Goal: Information Seeking & Learning: Learn about a topic

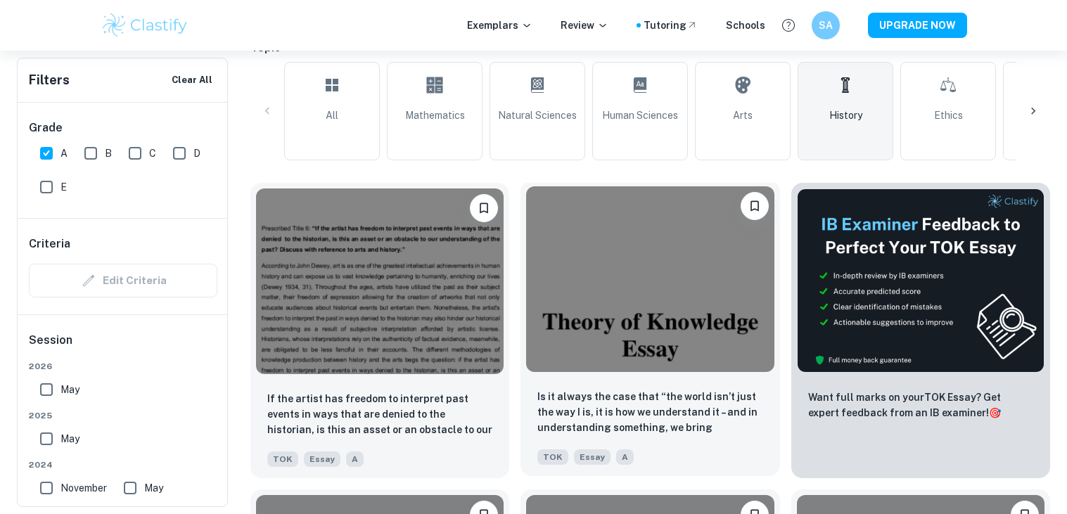
scroll to position [359, 0]
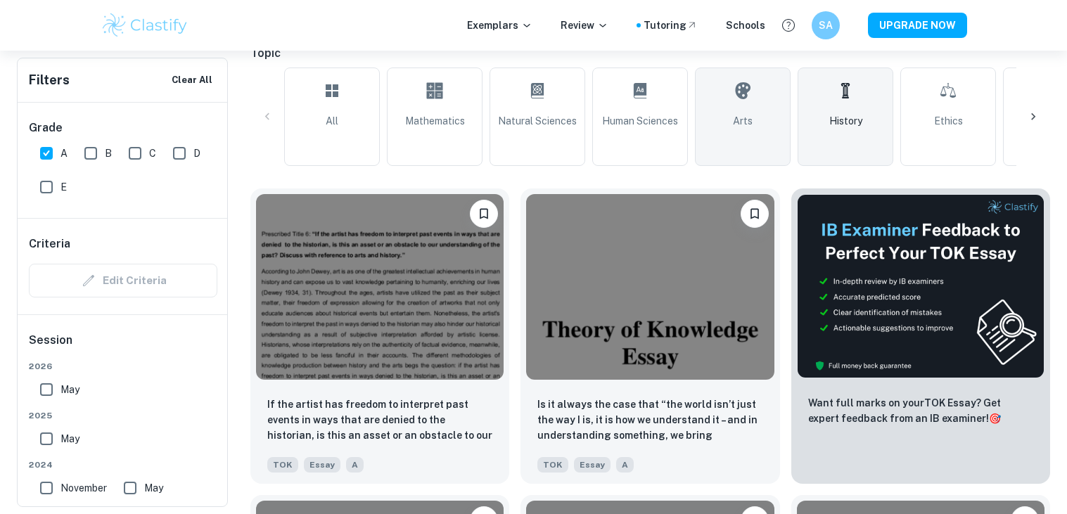
click at [731, 155] on link "Arts" at bounding box center [743, 116] width 96 height 98
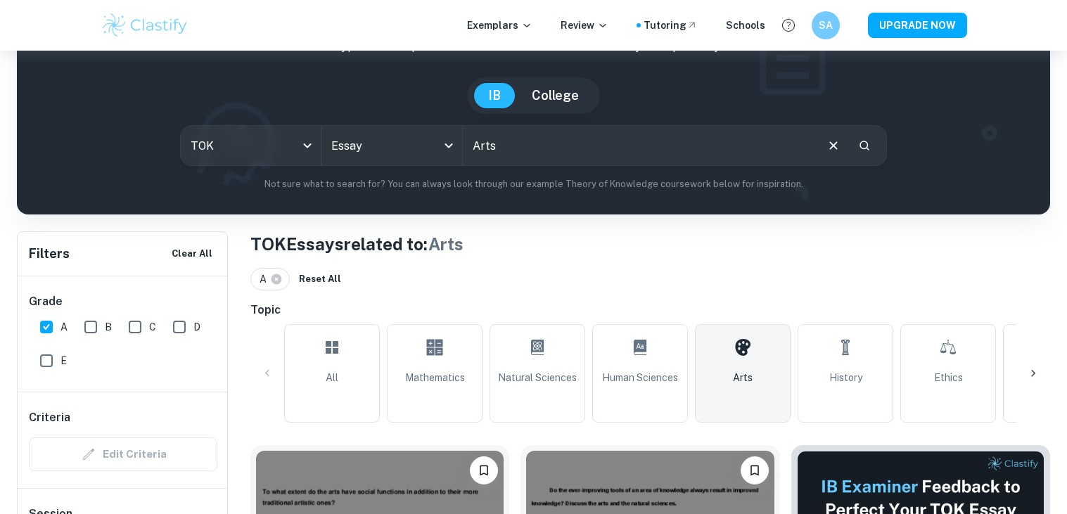
scroll to position [373, 0]
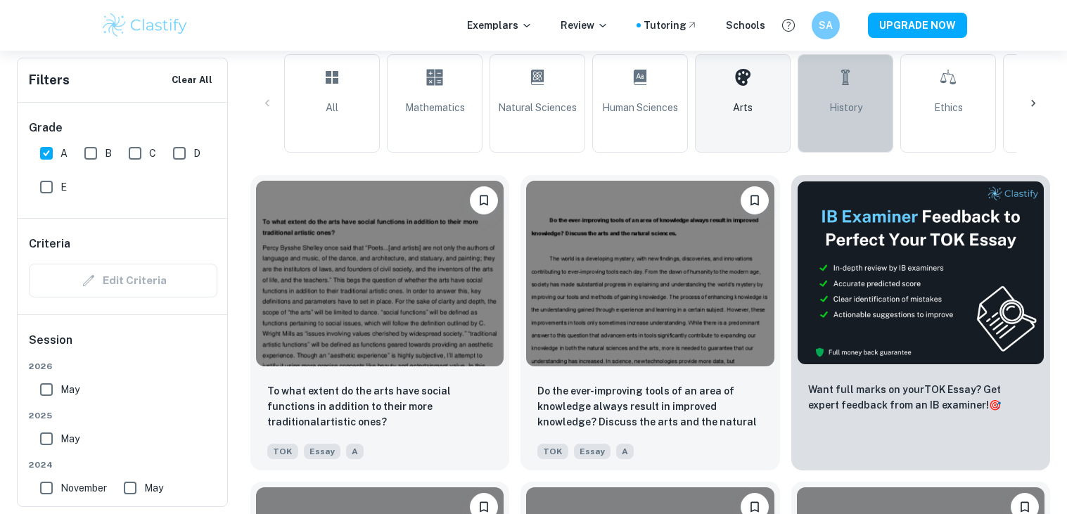
click at [856, 102] on span "History" at bounding box center [845, 107] width 33 height 15
type input "History"
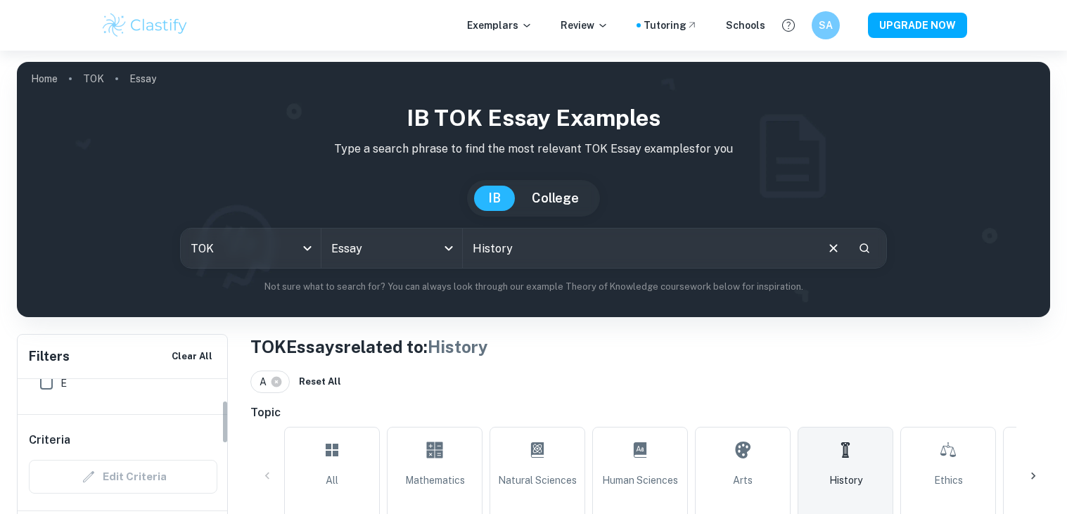
scroll to position [79, 0]
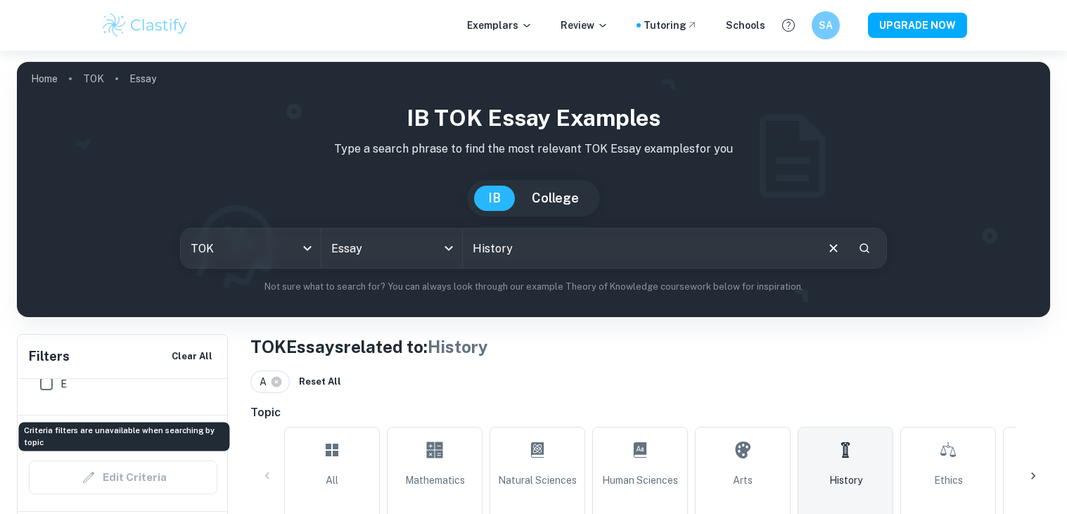
click at [168, 474] on div "Edit Criteria" at bounding box center [123, 477] width 188 height 34
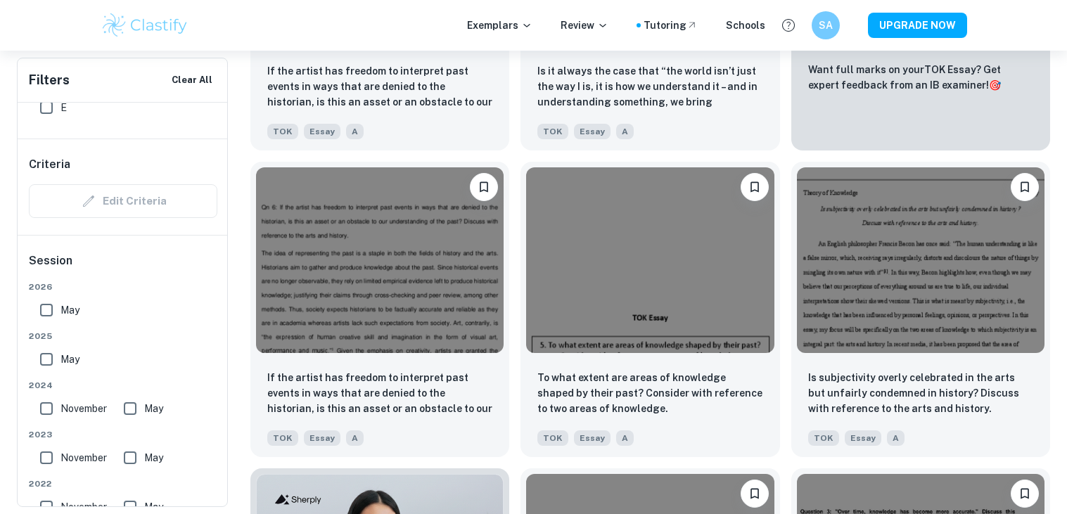
scroll to position [711, 0]
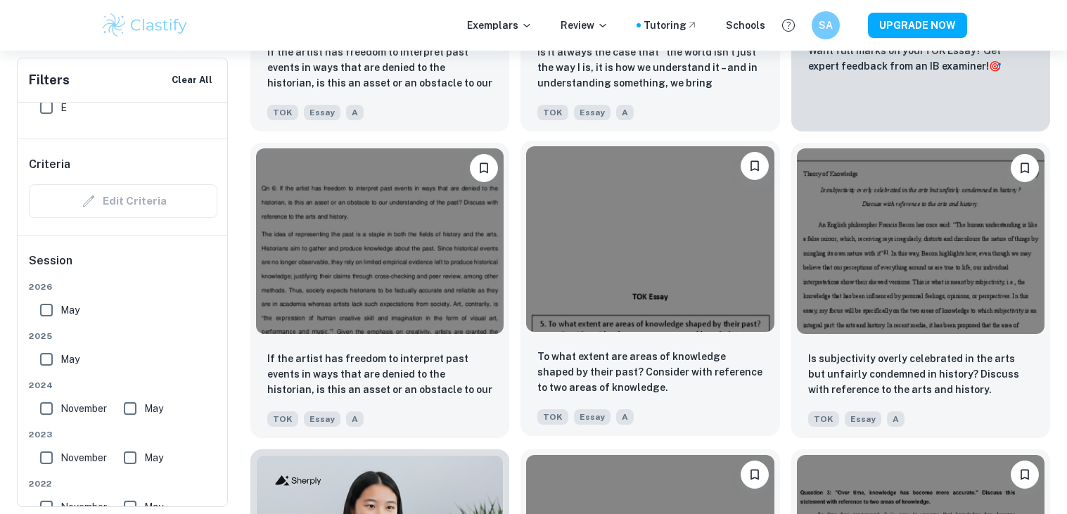
click at [650, 311] on img at bounding box center [649, 239] width 247 height 186
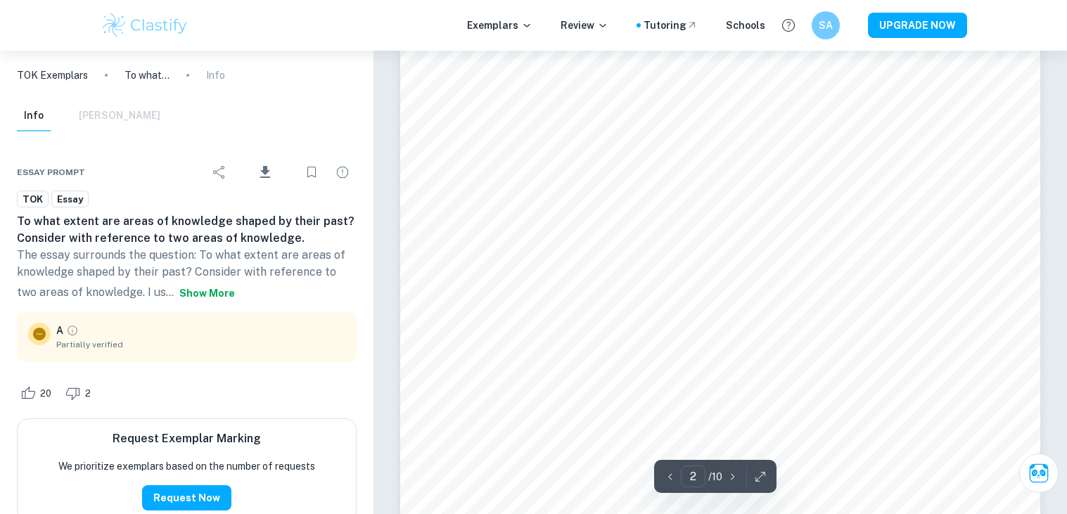
scroll to position [1293, 0]
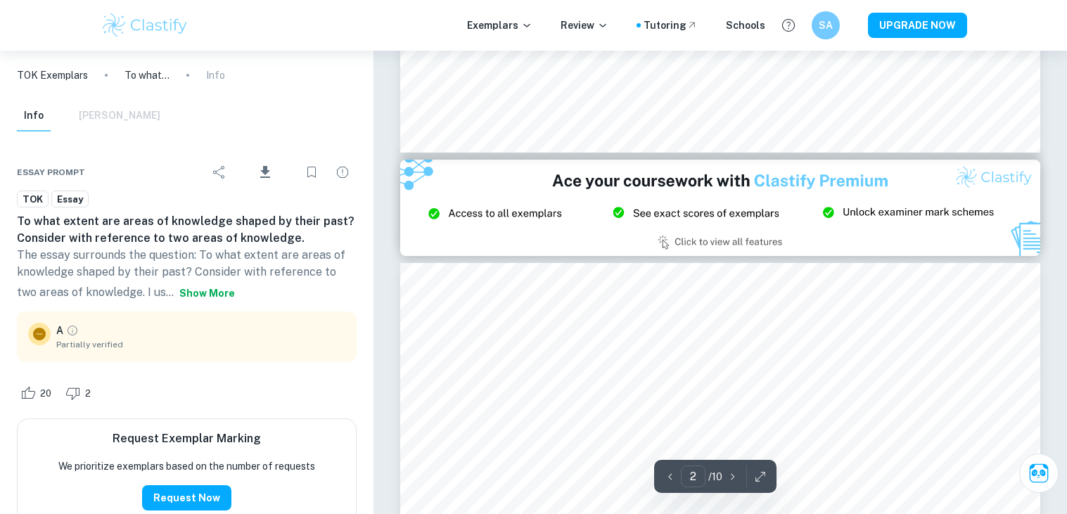
type input "3"
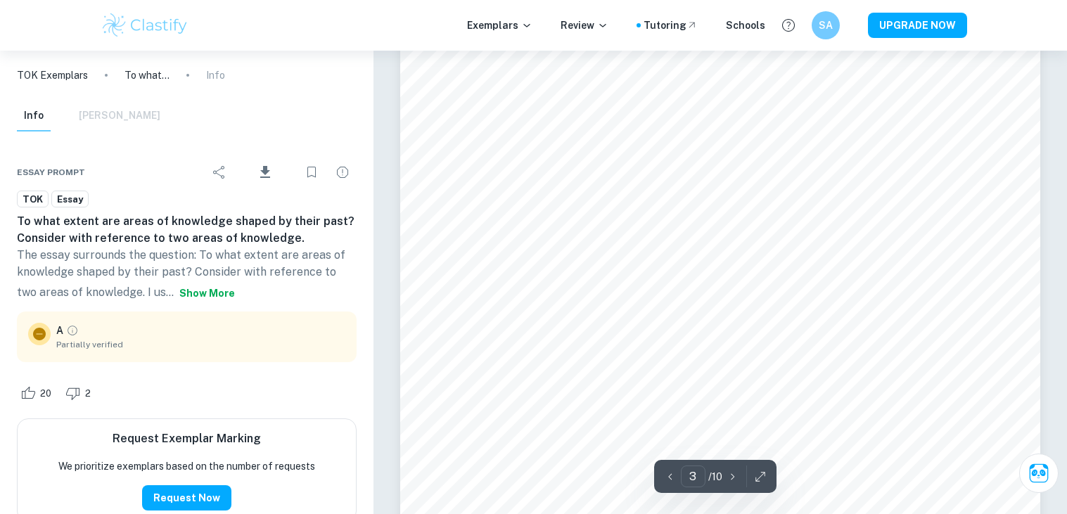
scroll to position [2148, 0]
